Goal: Task Accomplishment & Management: Use online tool/utility

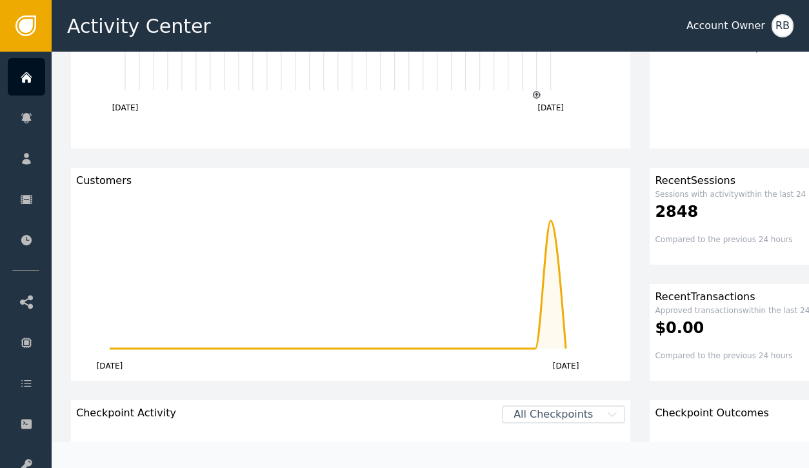
scroll to position [199, 0]
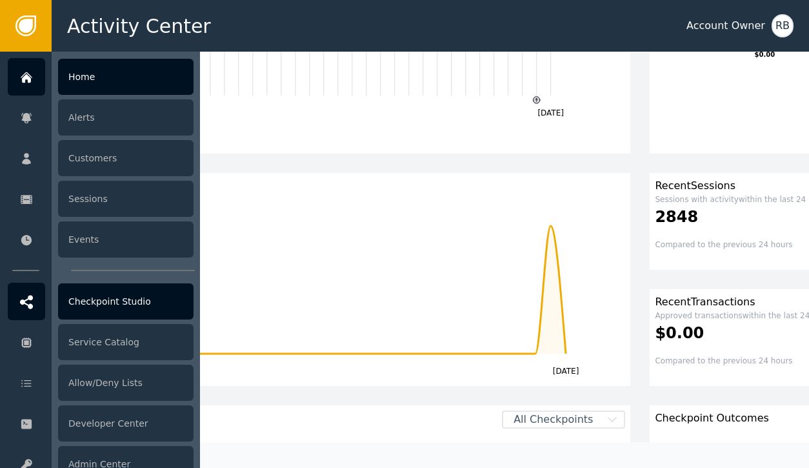
click at [137, 310] on div "Checkpoint Studio" at bounding box center [125, 301] width 135 height 36
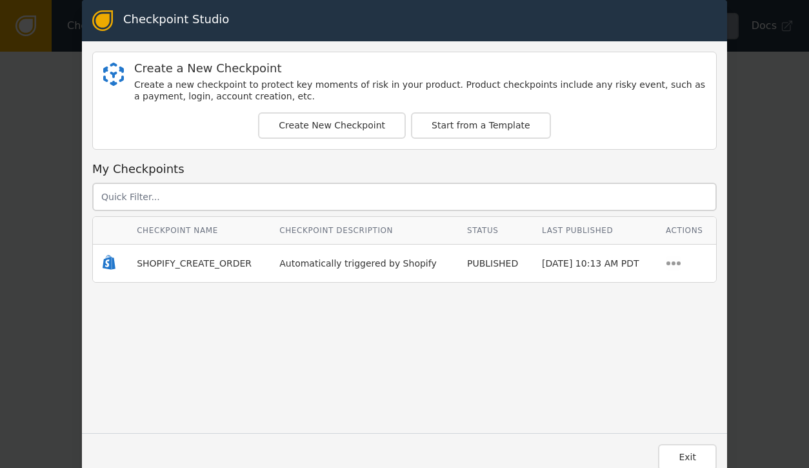
scroll to position [13, 0]
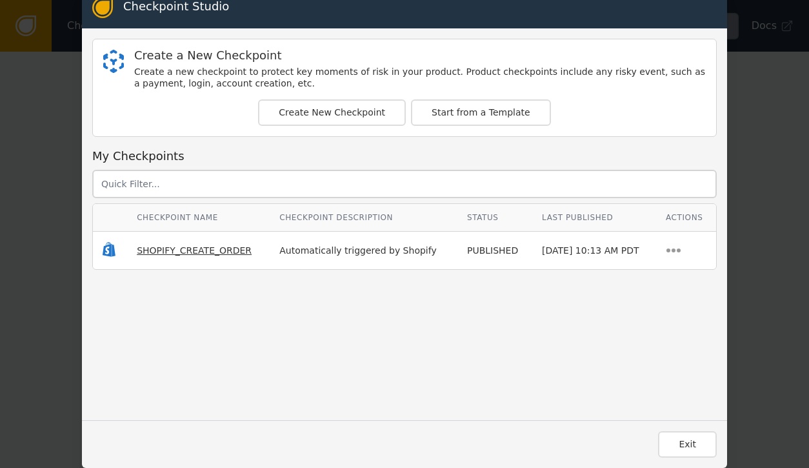
click at [220, 250] on span "SHOPIFY_CREATE_ORDER" at bounding box center [194, 250] width 115 height 10
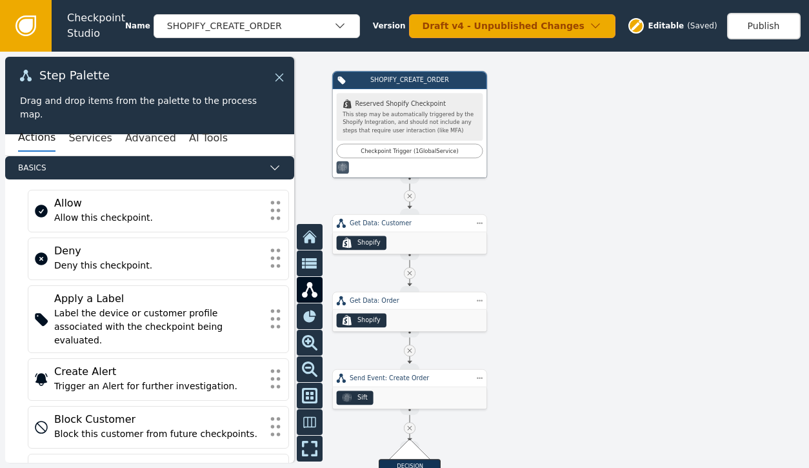
click at [283, 80] on icon at bounding box center [279, 77] width 14 height 14
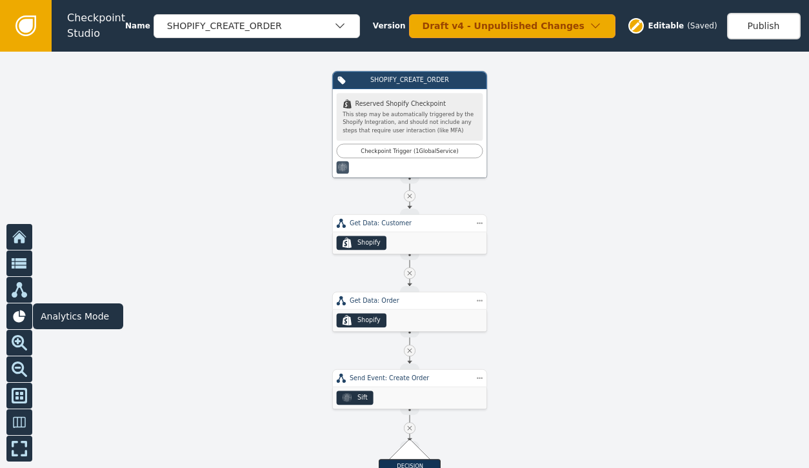
click at [18, 313] on icon at bounding box center [19, 316] width 12 height 12
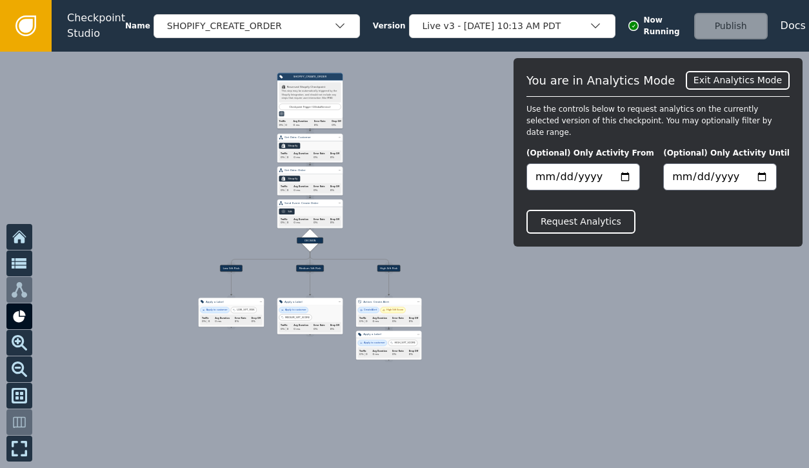
drag, startPoint x: 224, startPoint y: 339, endPoint x: 266, endPoint y: 275, distance: 77.3
click at [213, 206] on div at bounding box center [404, 260] width 809 height 416
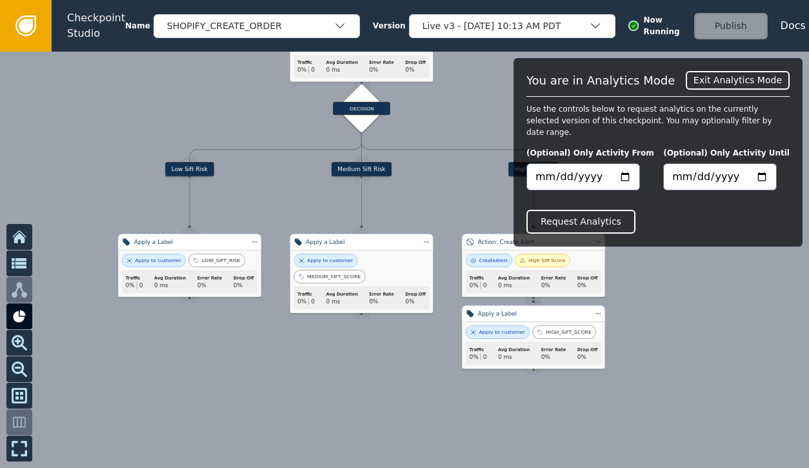
drag, startPoint x: 604, startPoint y: 209, endPoint x: 603, endPoint y: 240, distance: 31.0
click at [604, 210] on button "Request Analytics" at bounding box center [580, 222] width 109 height 24
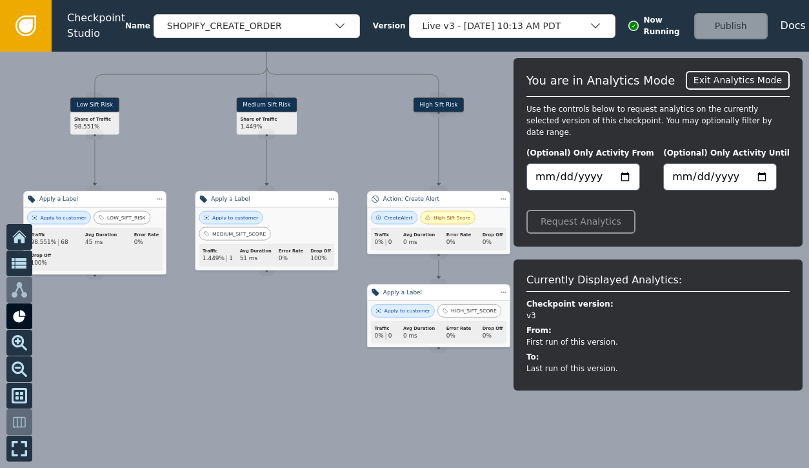
drag, startPoint x: 110, startPoint y: 284, endPoint x: 136, endPoint y: 234, distance: 56.8
click at [15, 134] on div at bounding box center [404, 260] width 809 height 416
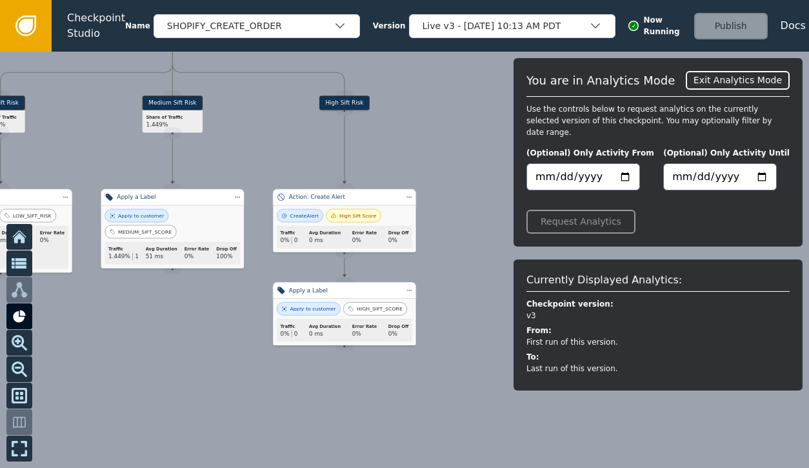
drag, startPoint x: 297, startPoint y: 365, endPoint x: 203, endPoint y: 363, distance: 94.2
click at [203, 363] on div at bounding box center [404, 260] width 809 height 416
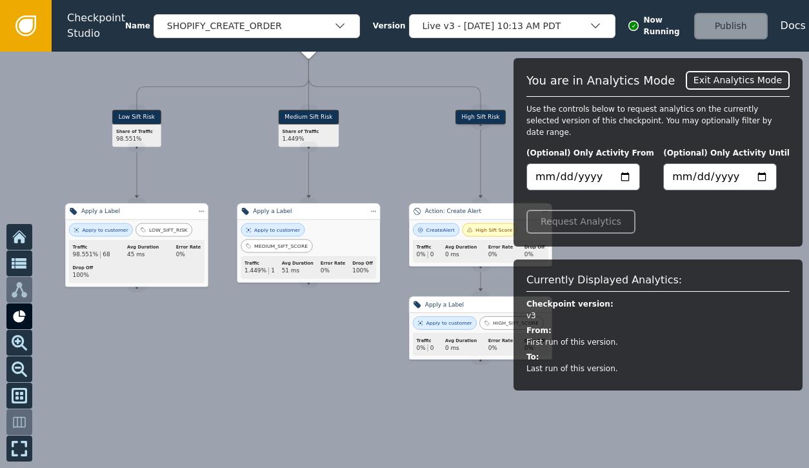
drag, startPoint x: 190, startPoint y: 370, endPoint x: 323, endPoint y: 384, distance: 133.6
click at [323, 384] on div at bounding box center [404, 260] width 809 height 416
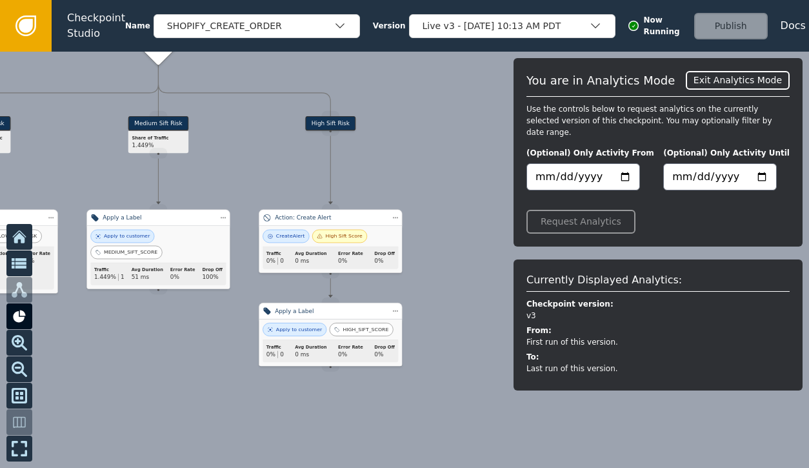
drag, startPoint x: 307, startPoint y: 351, endPoint x: 157, endPoint y: 357, distance: 150.4
click at [157, 357] on div at bounding box center [404, 260] width 809 height 416
click at [25, 237] on icon at bounding box center [19, 236] width 15 height 15
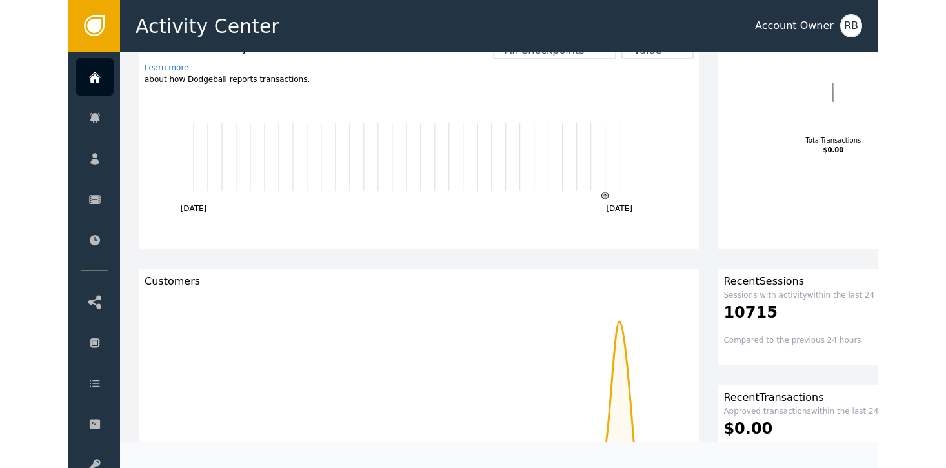
scroll to position [150, 0]
